Goal: Transaction & Acquisition: Purchase product/service

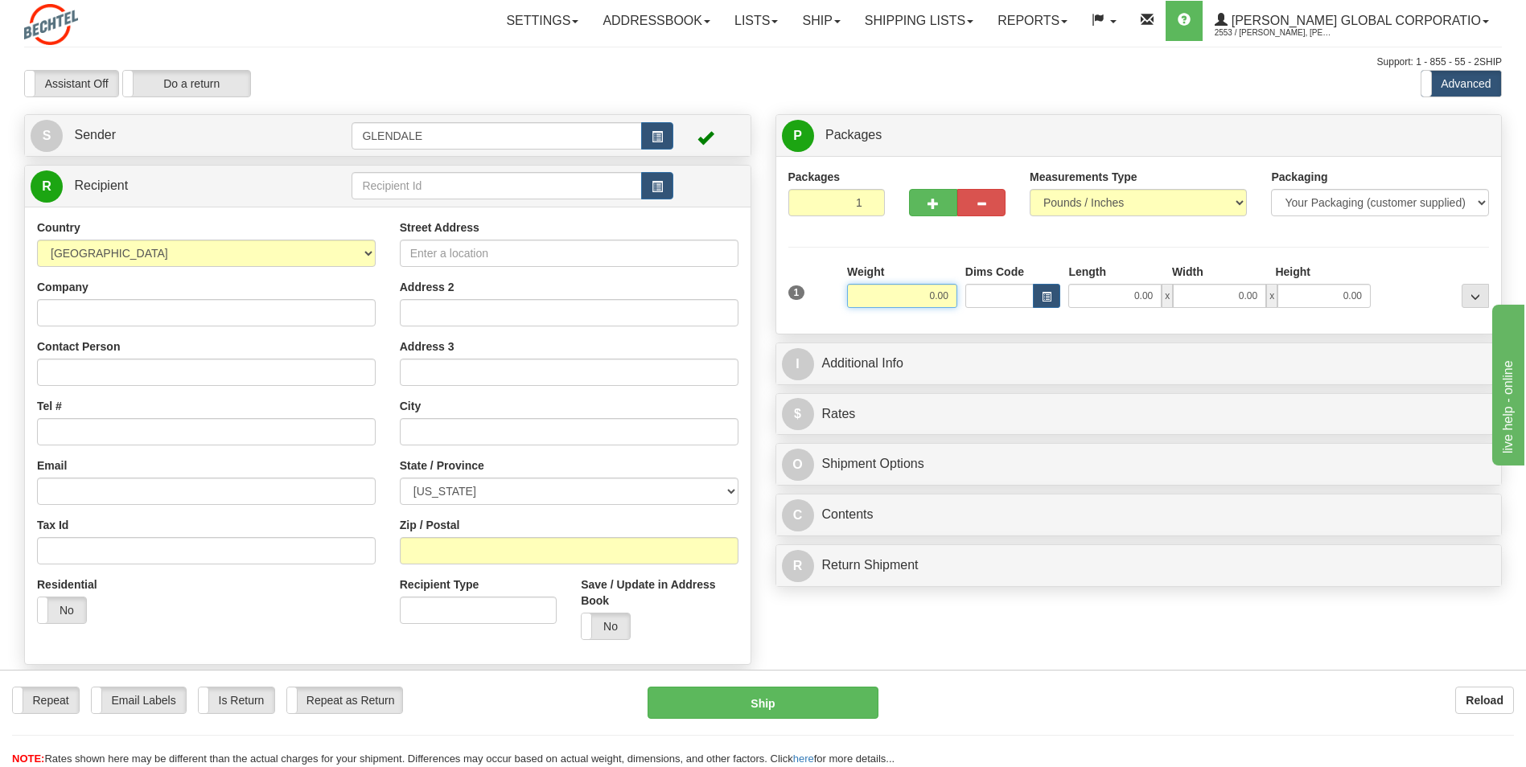
click at [945, 294] on input "0.00" at bounding box center [902, 296] width 110 height 24
type input "1.00"
click at [884, 239] on div "Packages 1 1 Measurements Type" at bounding box center [1138, 245] width 701 height 153
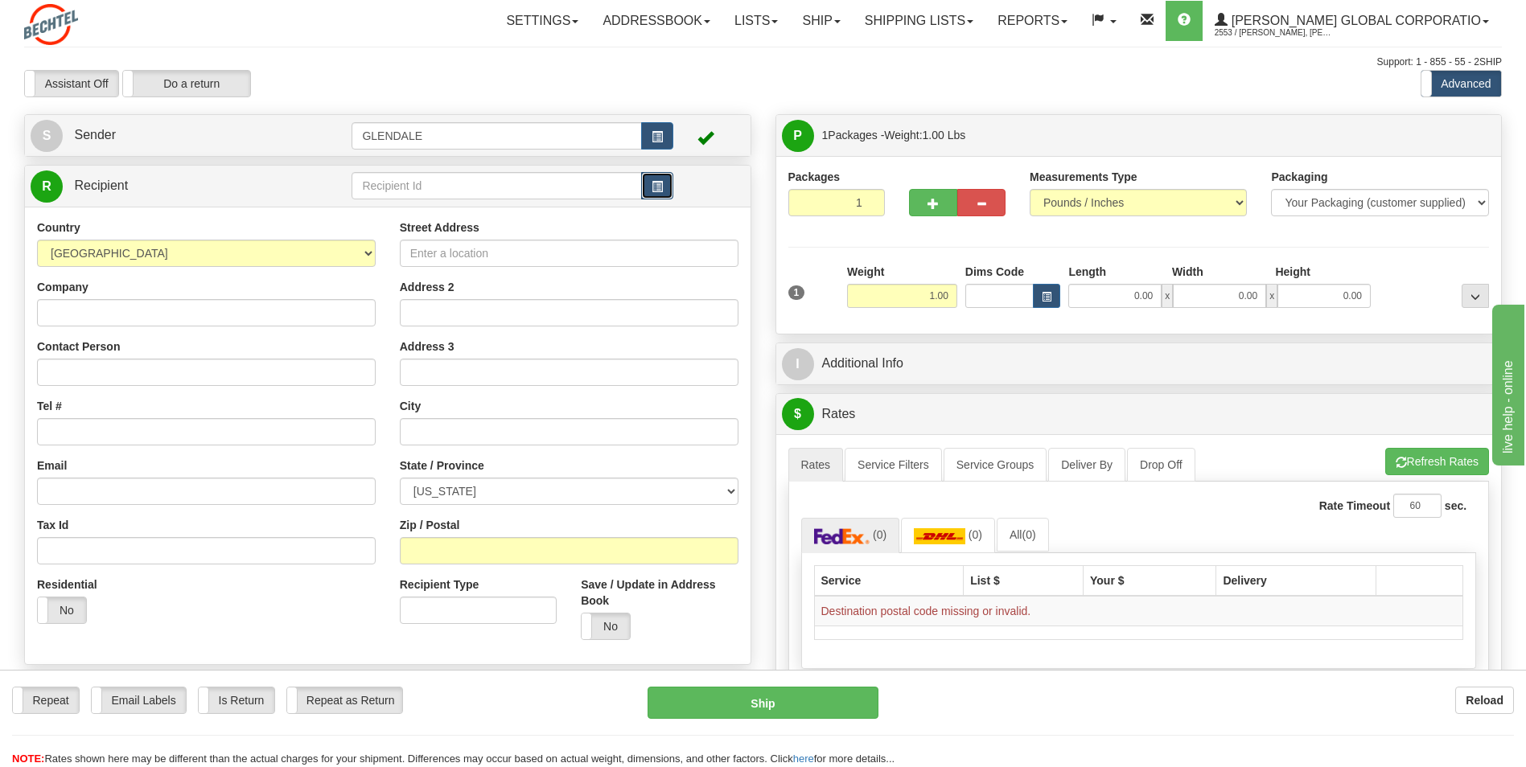
click at [656, 195] on button "button" at bounding box center [657, 185] width 32 height 27
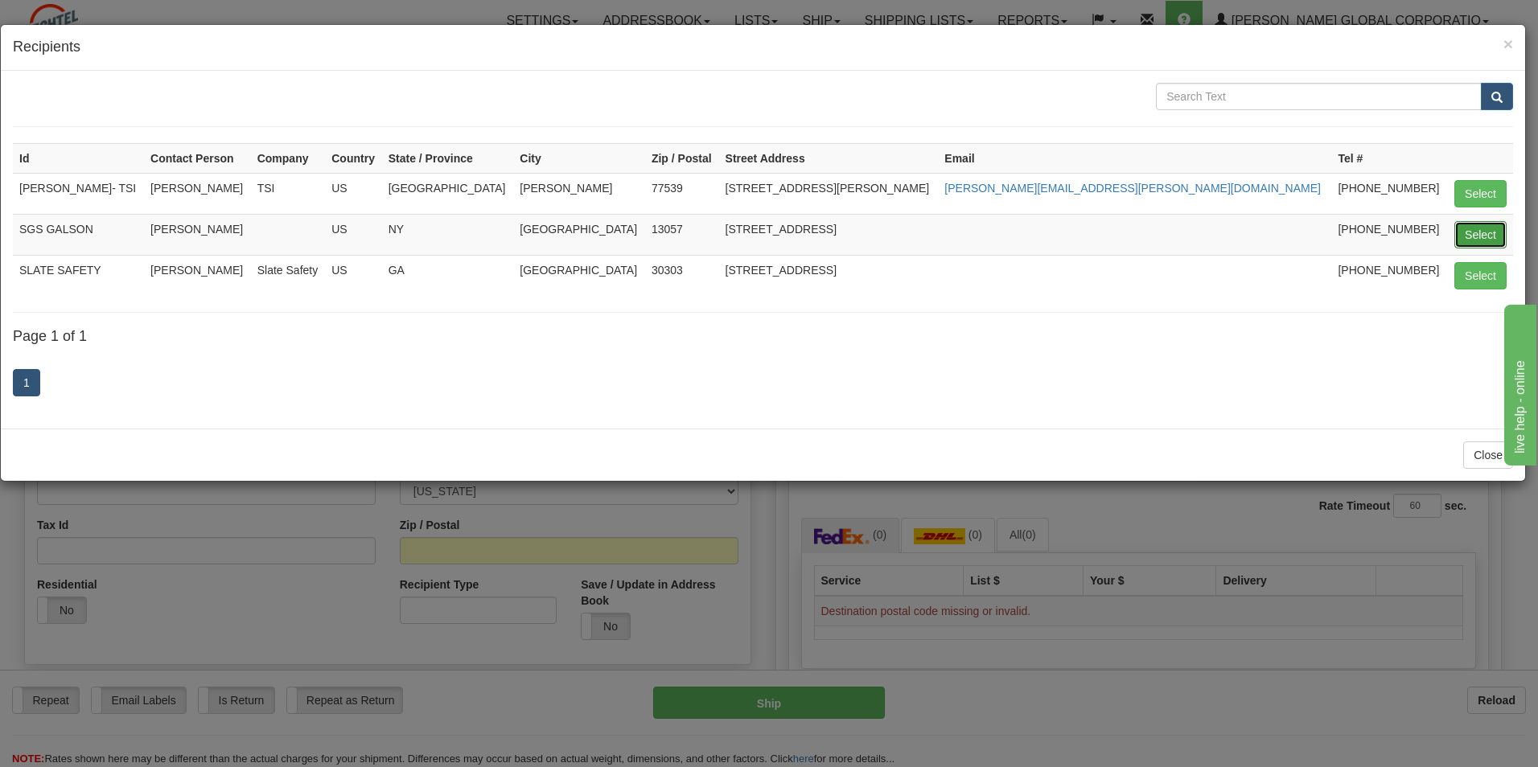
click at [1459, 227] on button "Select" at bounding box center [1480, 234] width 52 height 27
type input "SGS GALSON"
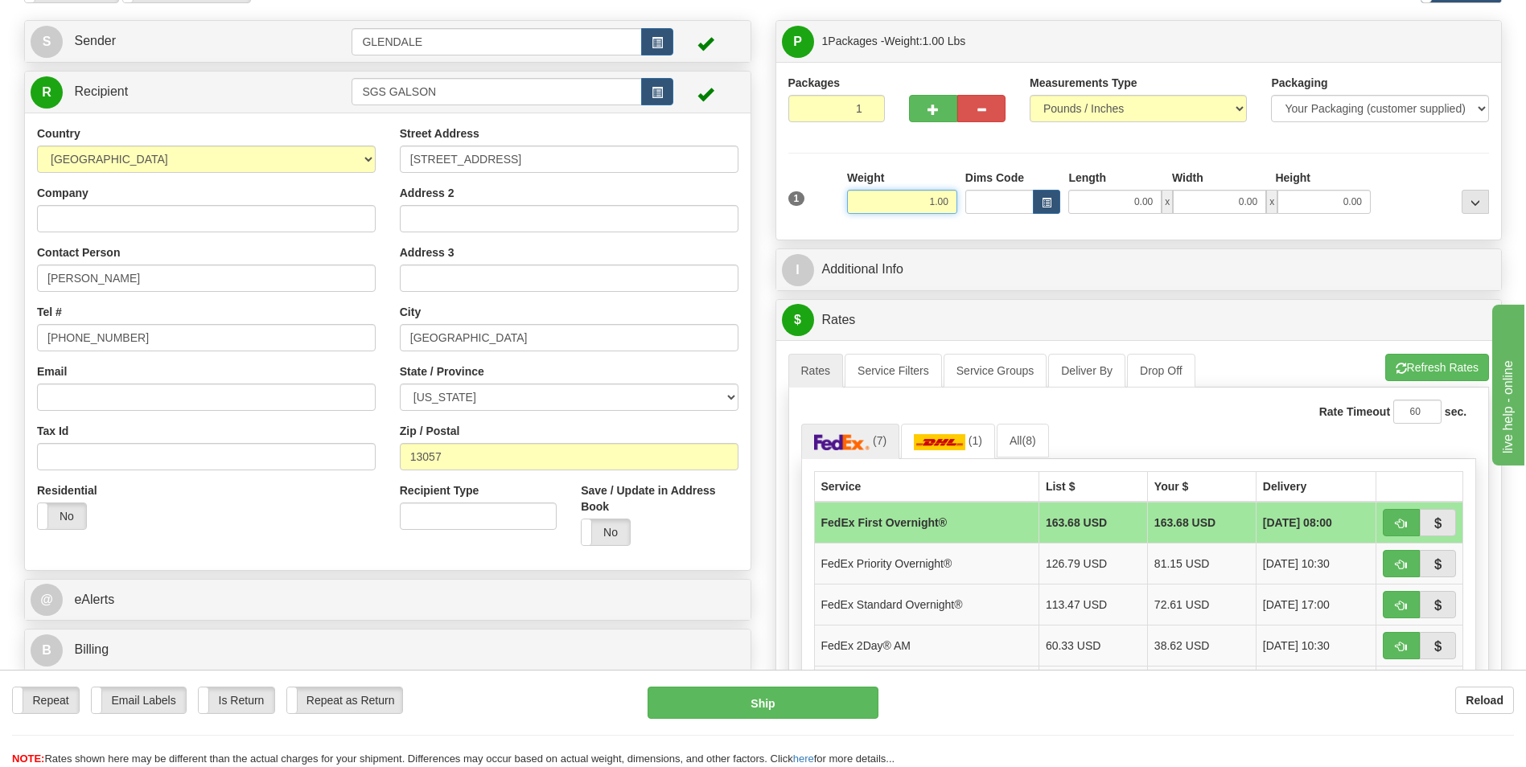
scroll to position [322, 0]
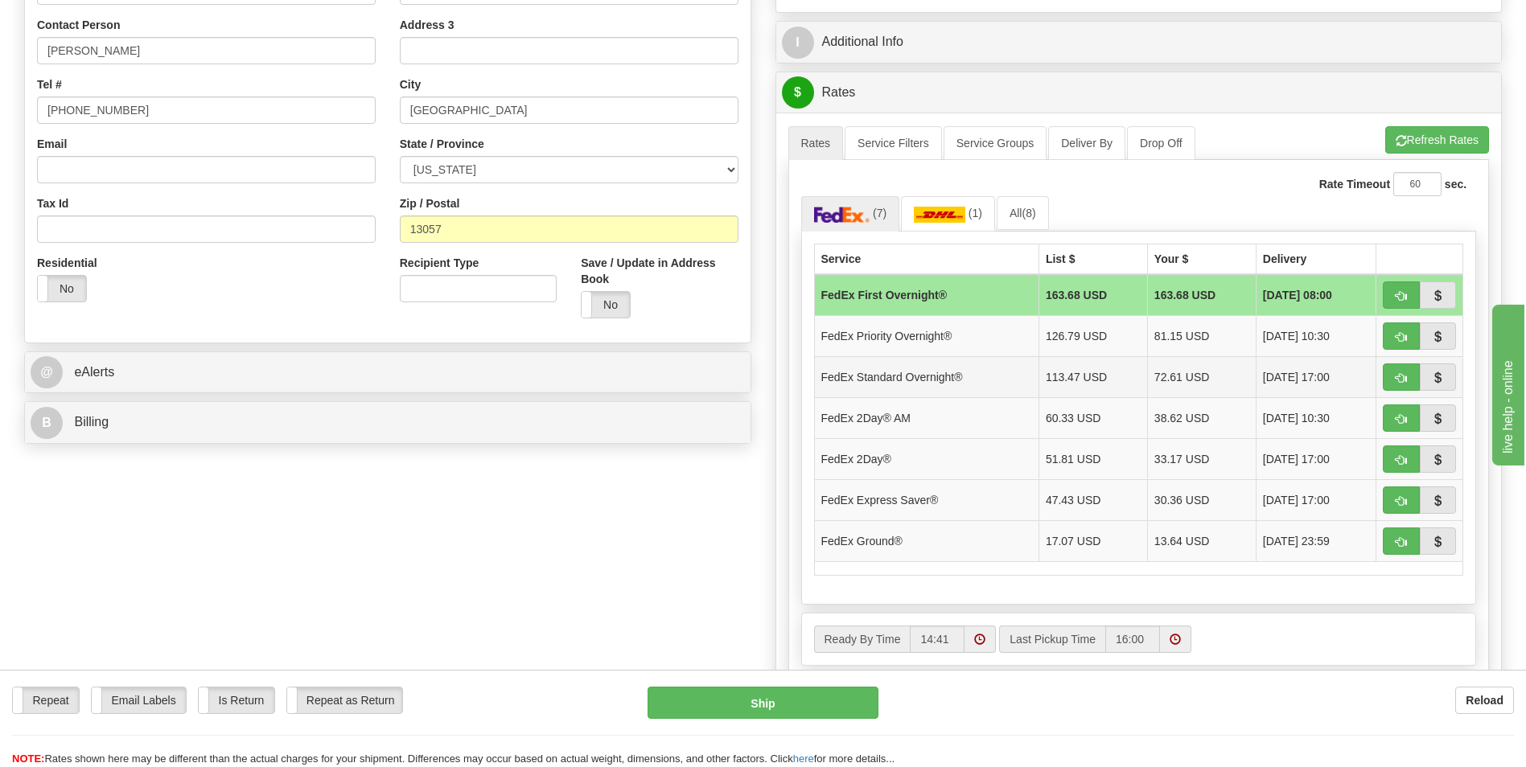
click at [955, 370] on td "FedEx Standard Overnight®" at bounding box center [926, 376] width 224 height 41
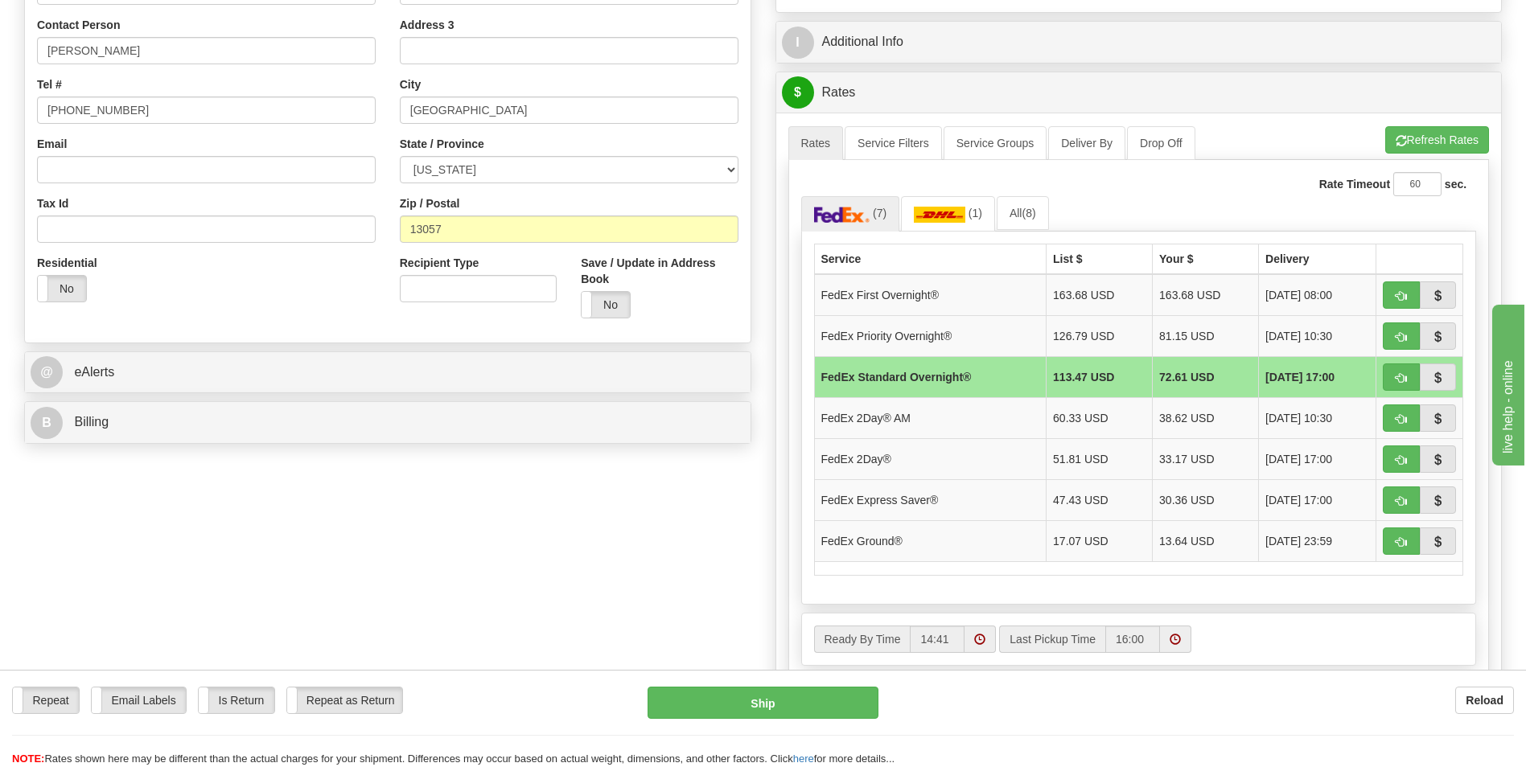
scroll to position [643, 0]
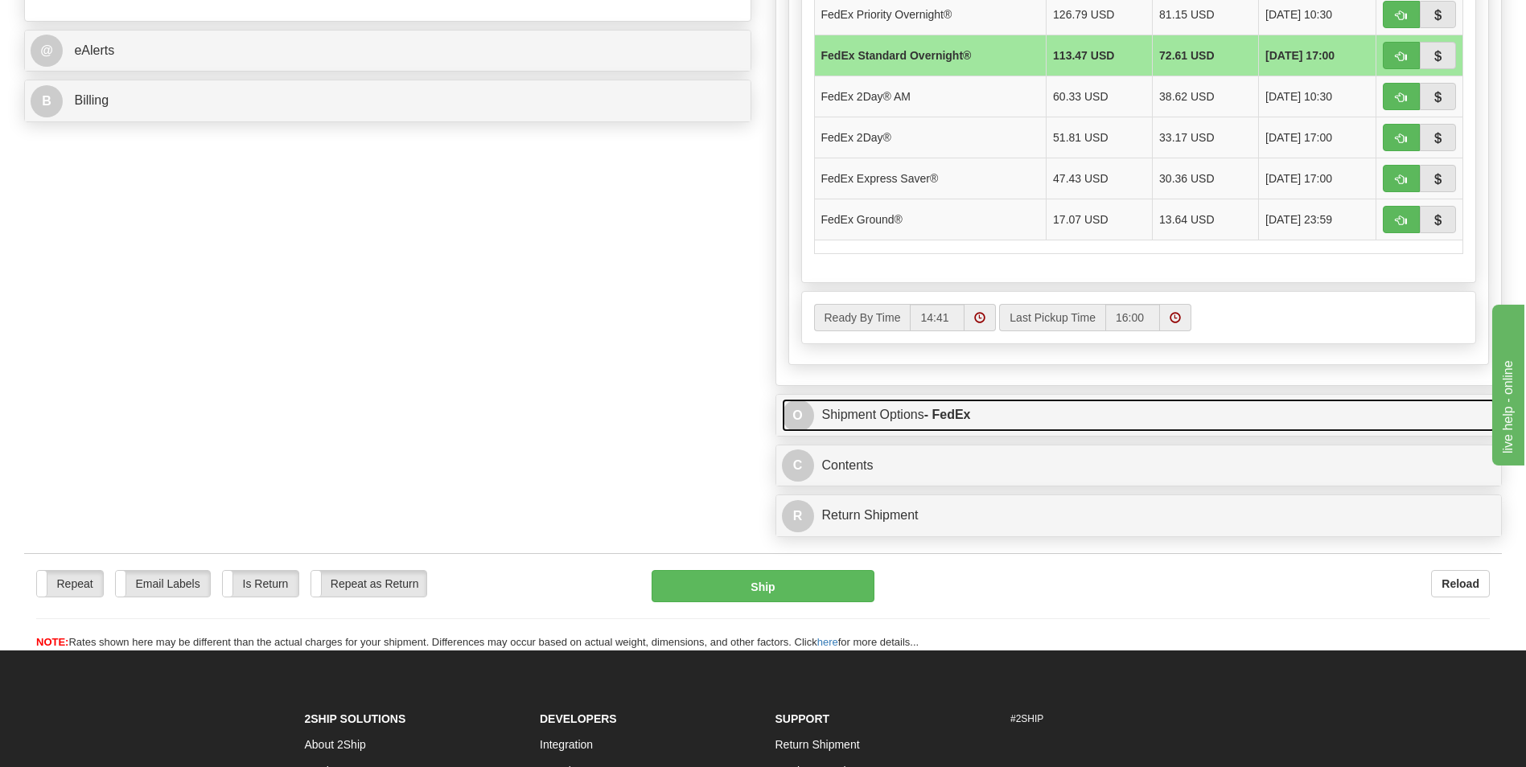
click at [840, 410] on link "O Shipment Options - FedEx" at bounding box center [1139, 415] width 714 height 33
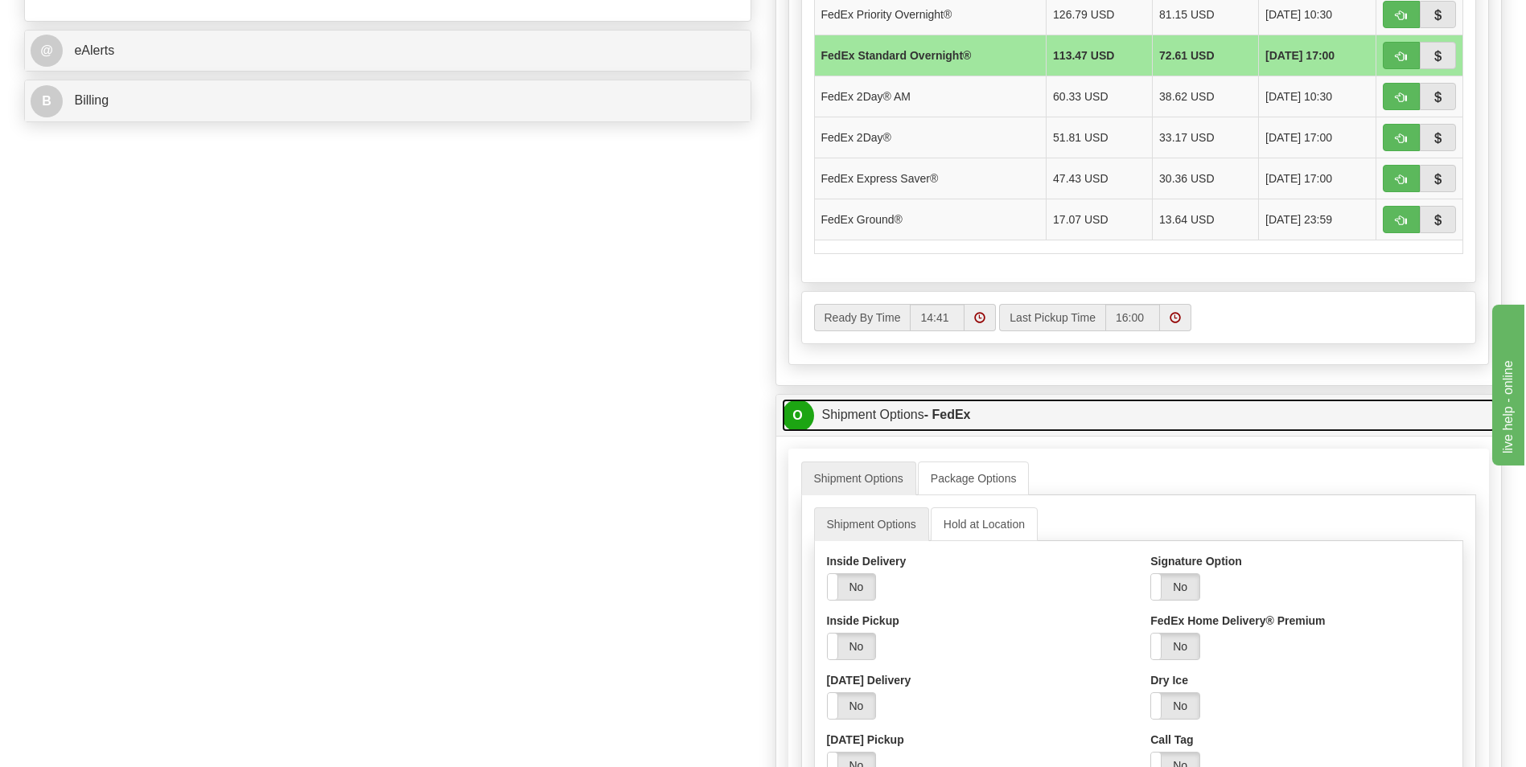
click at [868, 410] on link "O Shipment Options - FedEx" at bounding box center [1139, 415] width 714 height 33
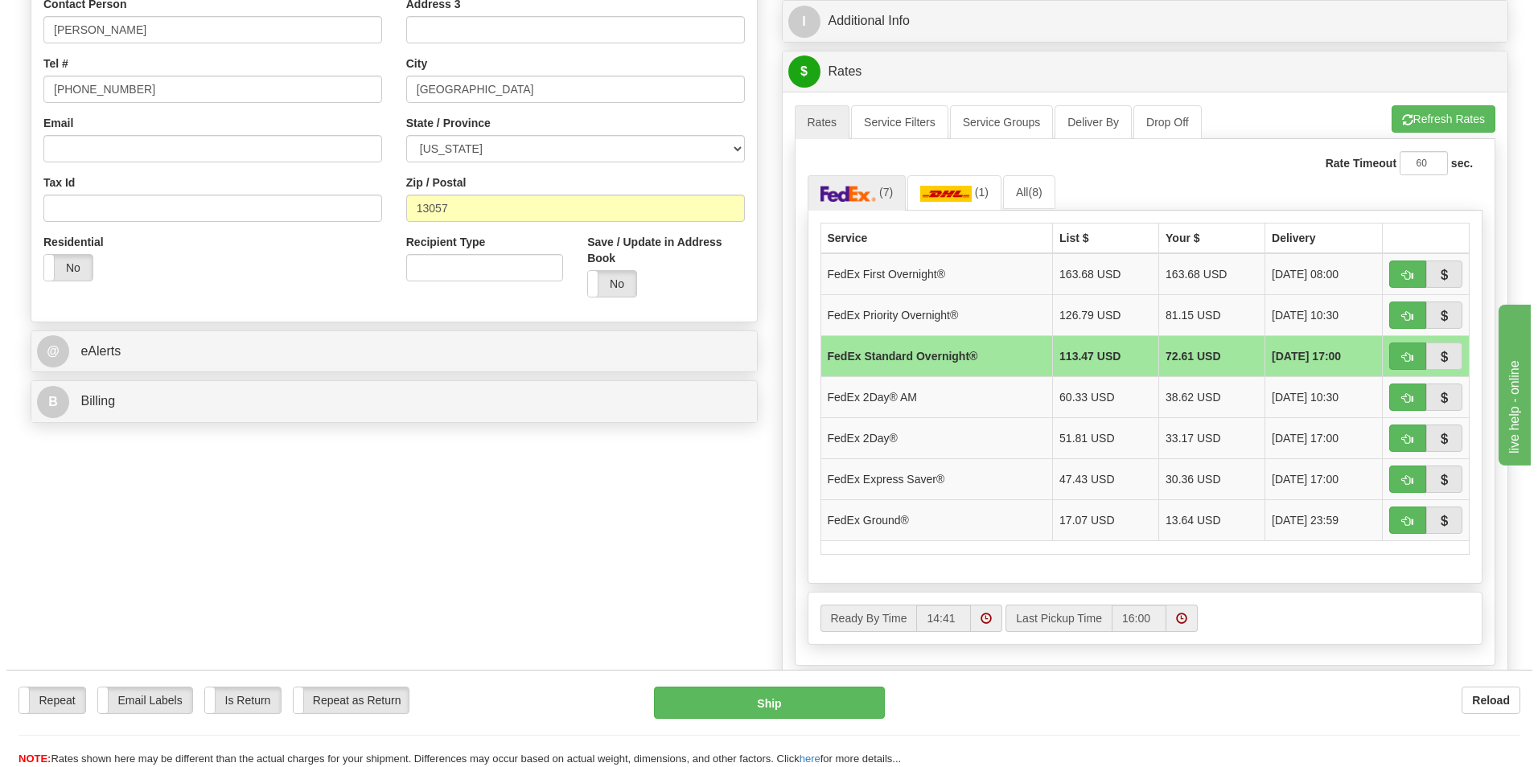
scroll to position [241, 0]
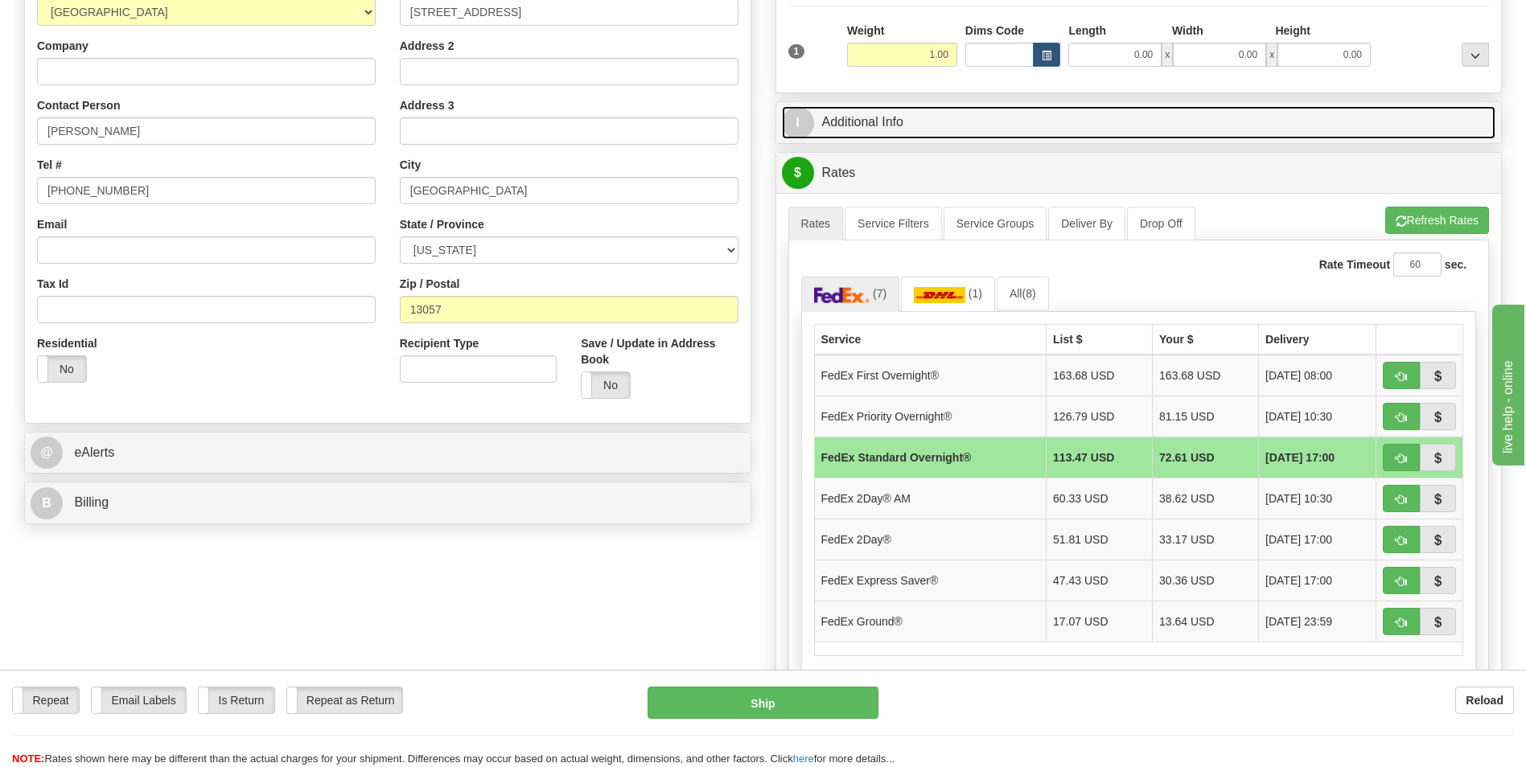
click at [902, 128] on link "I Additional Info" at bounding box center [1139, 122] width 714 height 33
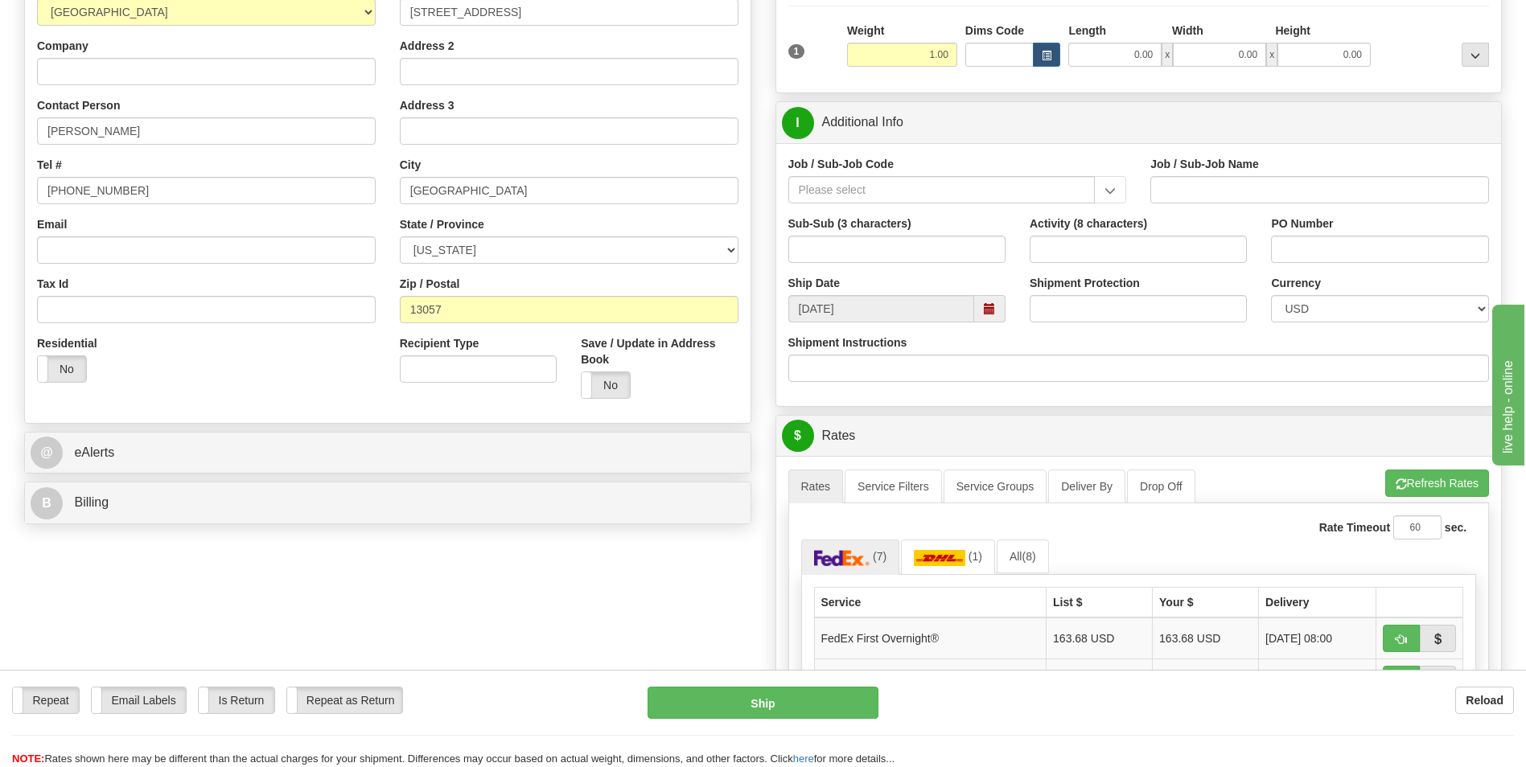
click at [900, 208] on div "Job / Sub-Job Code" at bounding box center [957, 186] width 363 height 60
click at [902, 189] on input "Job / Sub-Job Code" at bounding box center [941, 189] width 307 height 27
type input "26196-250"
click at [900, 210] on div "26196-250" at bounding box center [937, 215] width 291 height 18
type input "PORT [PERSON_NAME] LNG - FIELD MATERIAL REQUISTIONS"
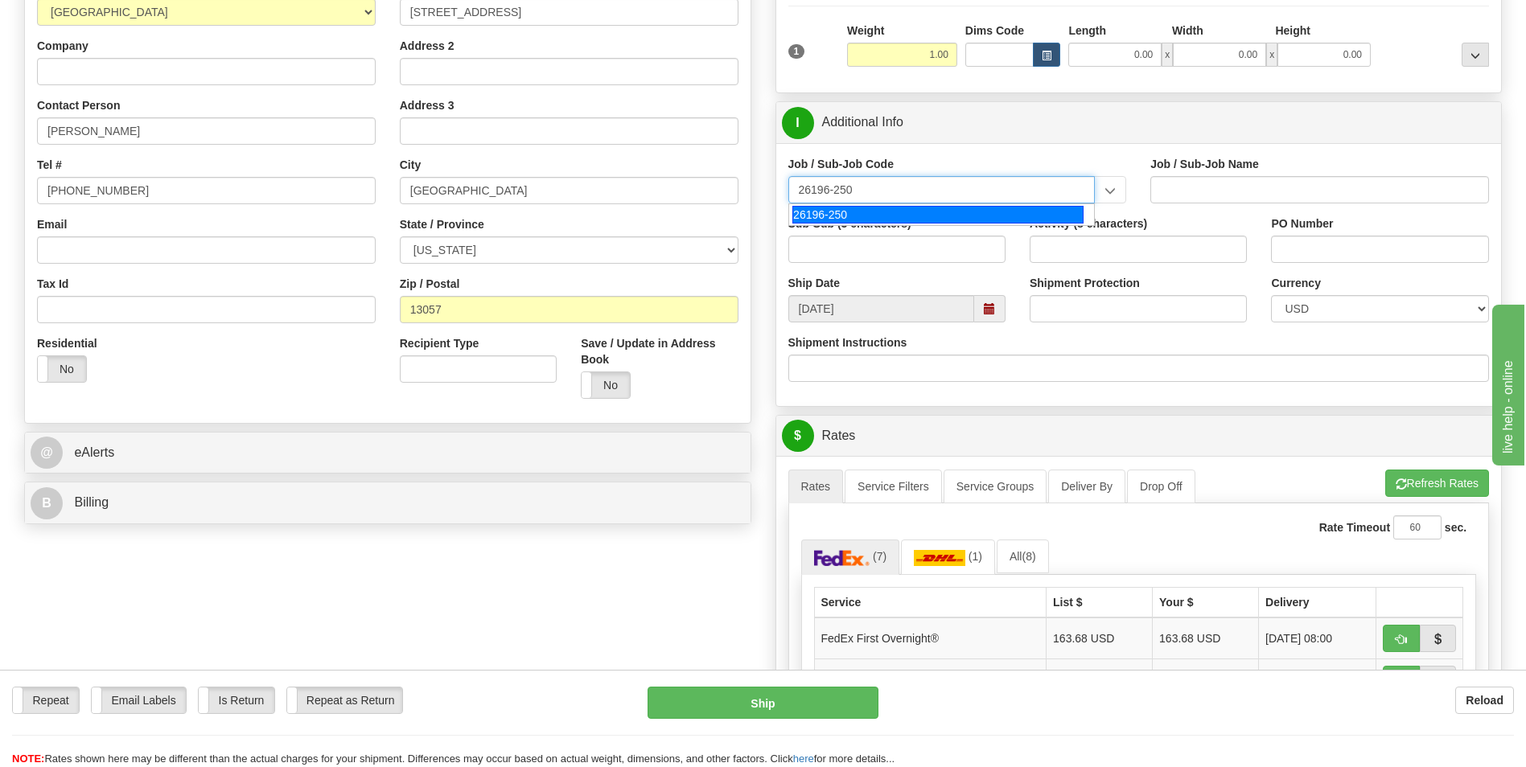
type input "26196-250"
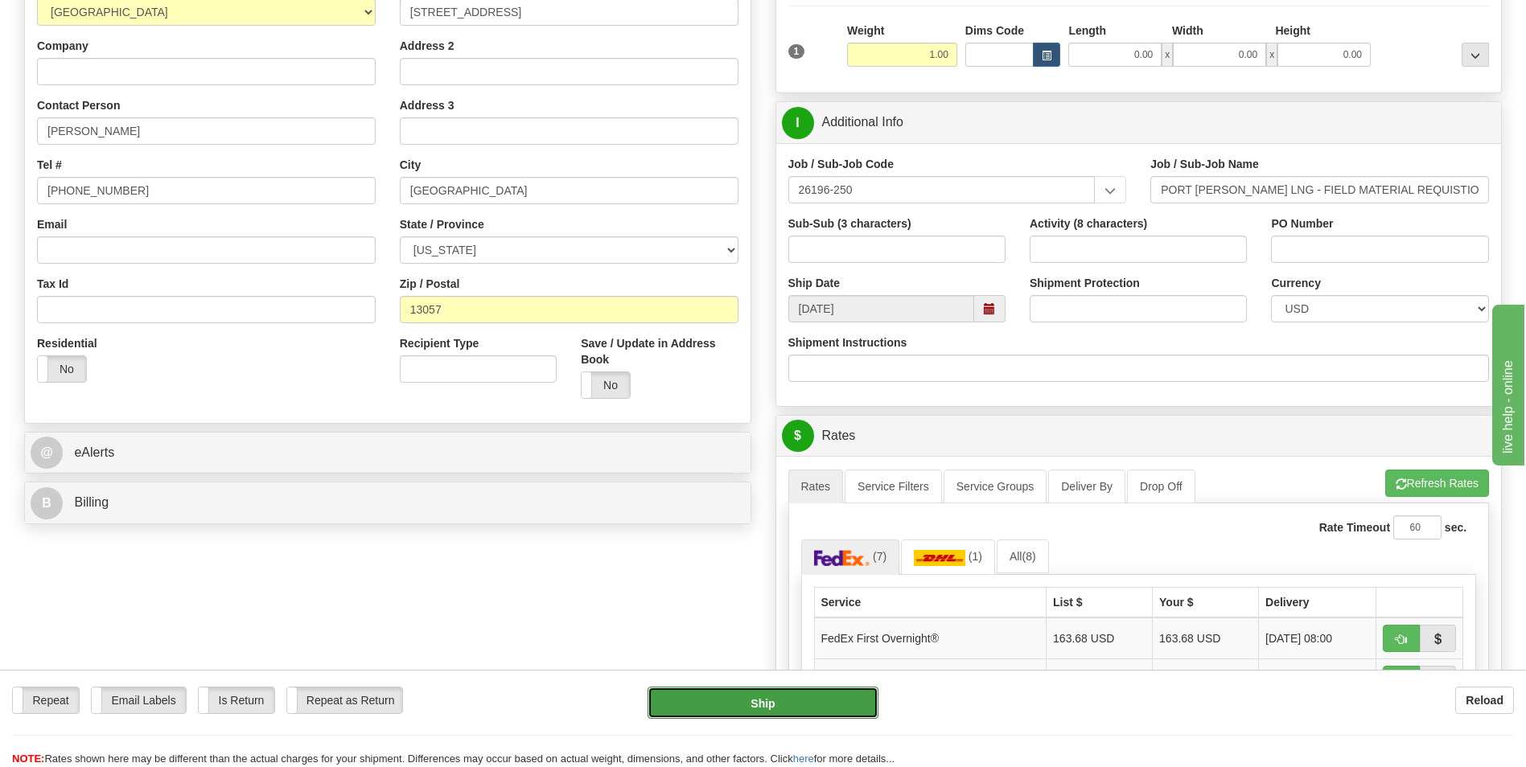
click at [709, 698] on button "Ship" at bounding box center [762, 703] width 230 height 32
type input "05"
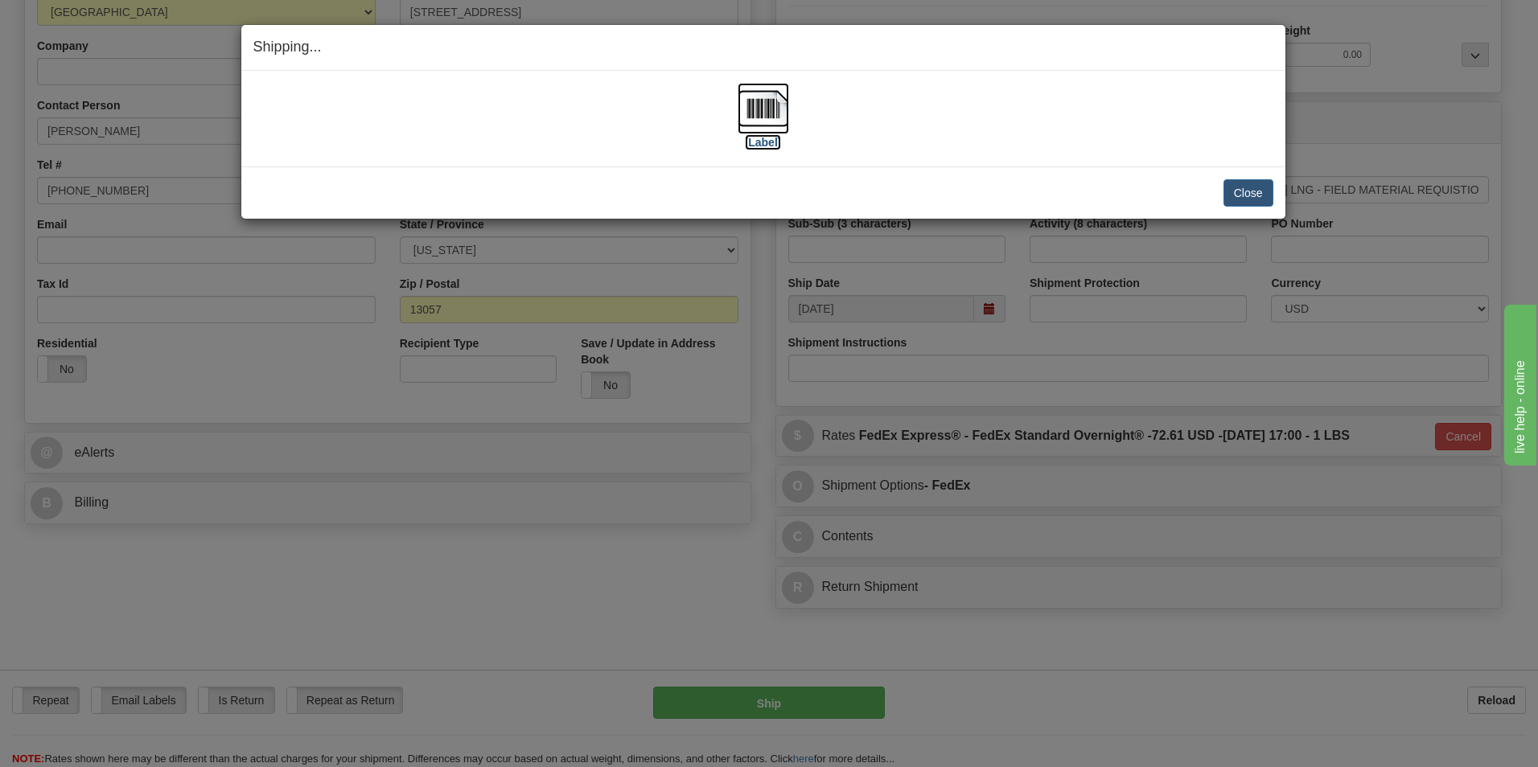
click at [778, 143] on label "[Label]" at bounding box center [763, 142] width 37 height 16
